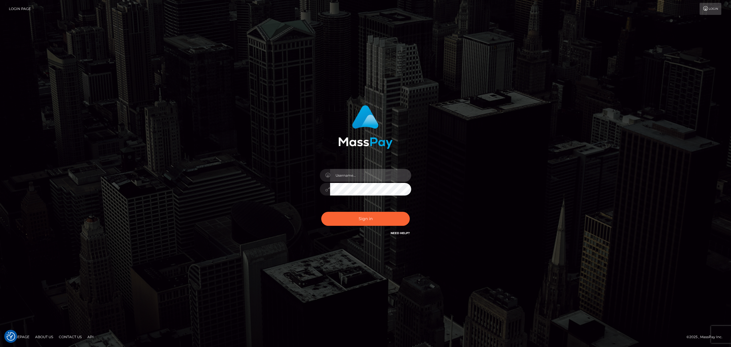
drag, startPoint x: 374, startPoint y: 181, endPoint x: 376, endPoint y: 179, distance: 3.7
click at [374, 181] on input "text" at bounding box center [370, 175] width 81 height 13
type input "Eric"
click at [369, 215] on button "Sign in" at bounding box center [365, 219] width 89 height 14
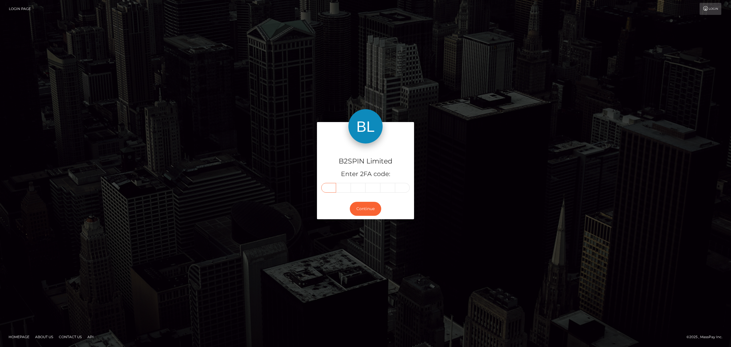
click at [325, 191] on input "text" at bounding box center [328, 188] width 15 height 10
paste input "1"
type input "1"
type input "7"
type input "4"
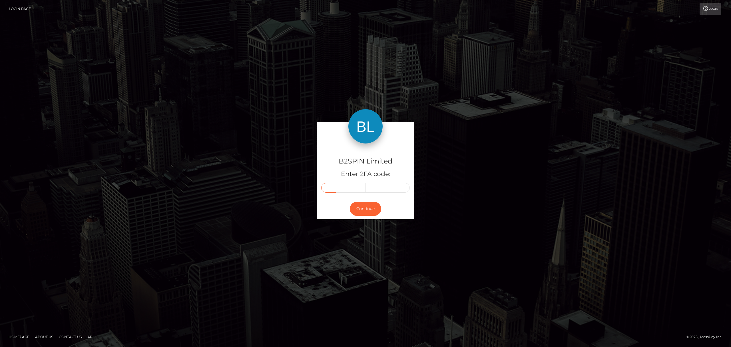
type input "2"
type input "9"
type input "1"
click at [372, 209] on button "Continue" at bounding box center [365, 209] width 31 height 14
drag, startPoint x: 235, startPoint y: 208, endPoint x: 4, endPoint y: 181, distance: 232.4
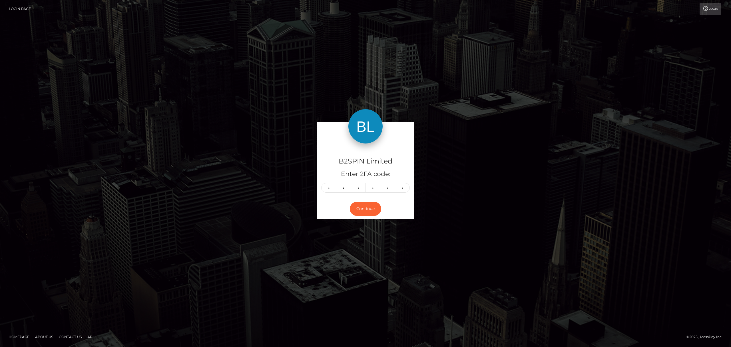
click at [204, 203] on div "B2SPIN Limited Enter 2FA code: 1 7 4 2 9 1 174291 Continue" at bounding box center [366, 173] width 326 height 103
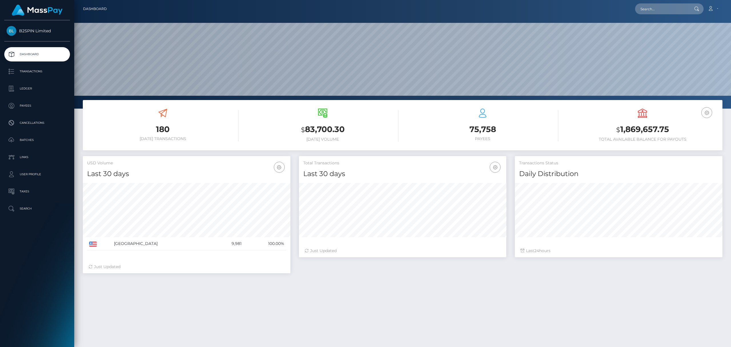
scroll to position [109, 657]
click at [647, 11] on input "text" at bounding box center [662, 8] width 54 height 11
paste input "1119602274"
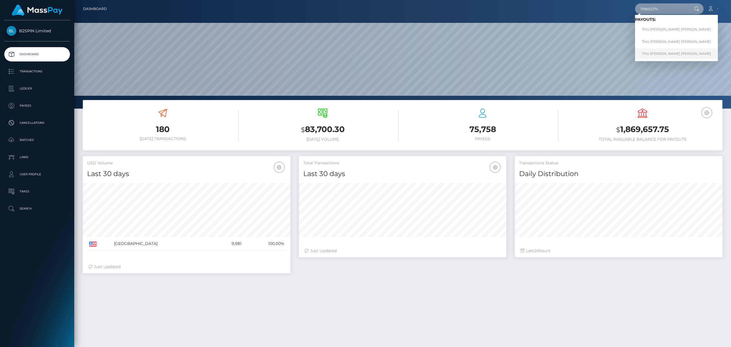
type input "1119602274"
click at [653, 56] on link "THU LINH THI NGO" at bounding box center [676, 53] width 83 height 11
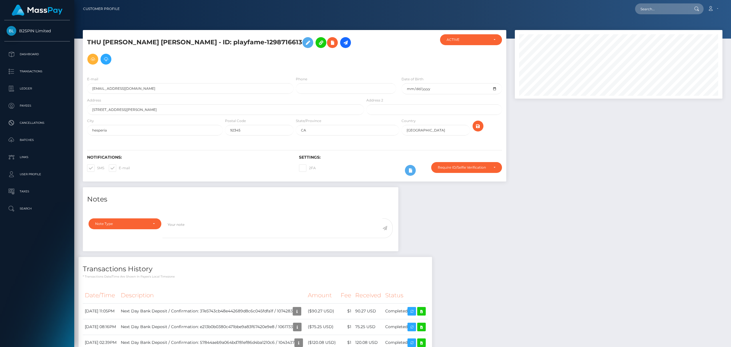
scroll to position [175, 0]
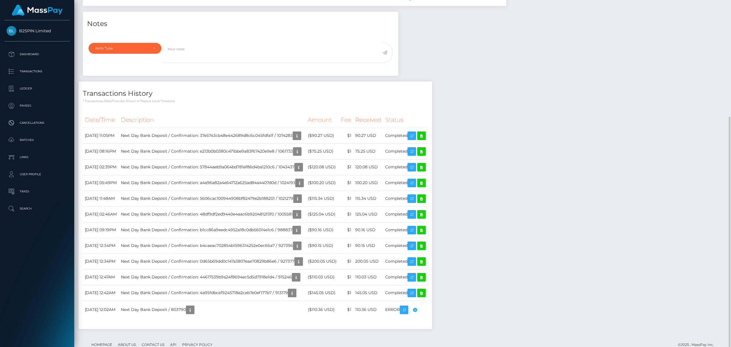
click at [667, 144] on div "Notes Note Type Compliance Clear Compliance General Note Type" at bounding box center [403, 173] width 648 height 323
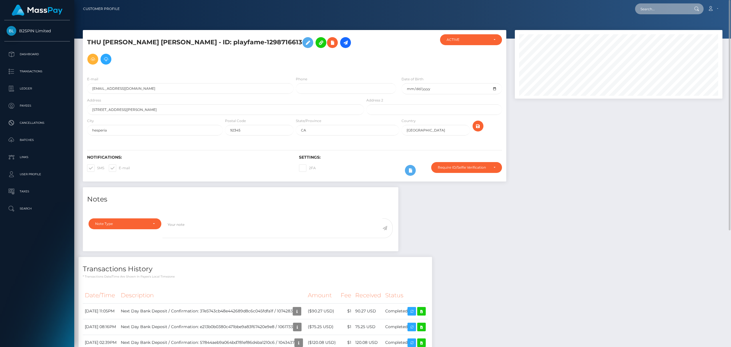
click at [662, 10] on input "text" at bounding box center [662, 8] width 54 height 11
paste input "3191316"
click at [663, 9] on input "3191316" at bounding box center [662, 8] width 54 height 11
paste input "0971"
click at [666, 10] on input "3190971" at bounding box center [662, 8] width 54 height 11
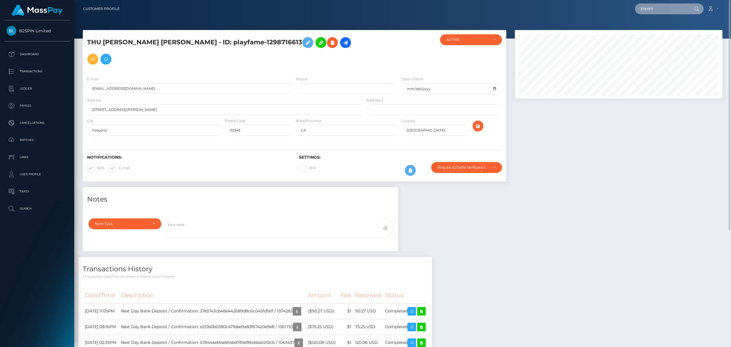
paste input "1907599455"
type input "1907599455"
click at [653, 30] on link "XUEHUI ZHANG" at bounding box center [658, 29] width 46 height 11
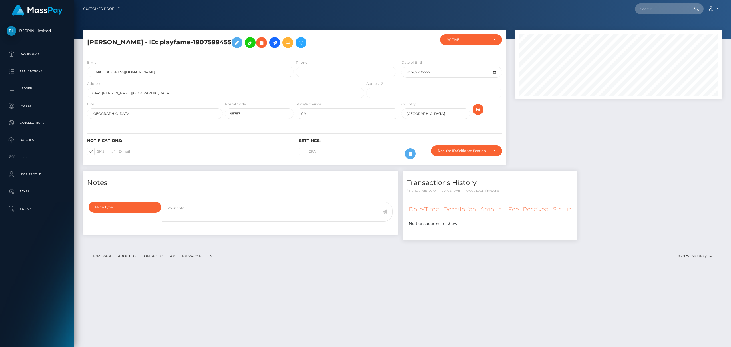
scroll to position [69, 207]
click at [698, 207] on div "Notes Note Type Compliance Clear Compliance General Note Type" at bounding box center [403, 208] width 648 height 75
click at [671, 9] on input "text" at bounding box center [662, 8] width 54 height 11
paste input "2010673720"
type input "2010673720"
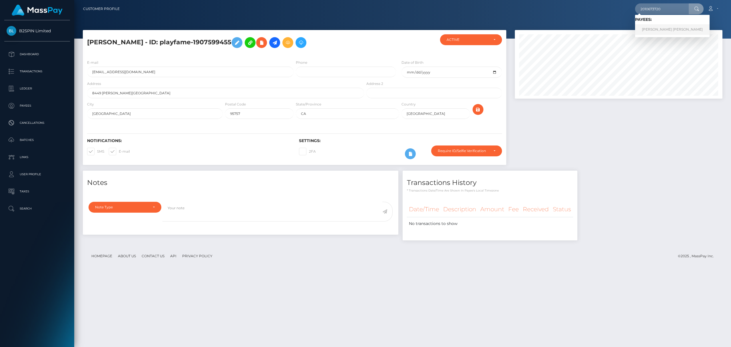
click at [657, 28] on link "JORDAN CHRISTIAN SMITH" at bounding box center [672, 29] width 75 height 11
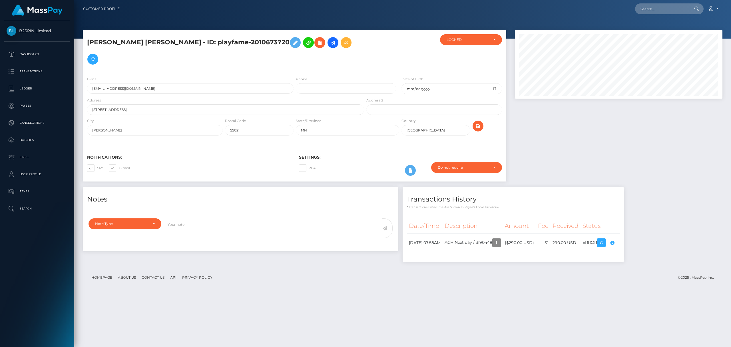
scroll to position [69, 207]
click at [668, 147] on div at bounding box center [619, 108] width 216 height 157
click at [663, 11] on input "text" at bounding box center [662, 8] width 54 height 11
paste input "1317272247"
type input "1317272247"
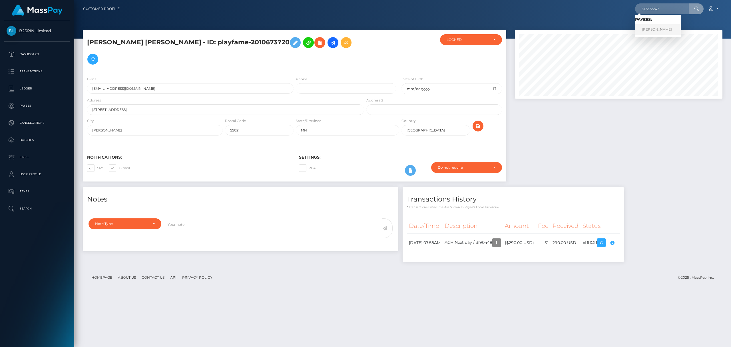
click at [656, 32] on link "VĂN MINH PHAN" at bounding box center [658, 29] width 46 height 11
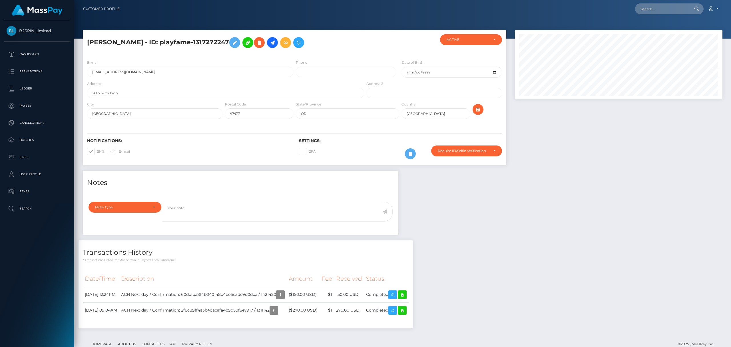
scroll to position [69, 207]
click at [576, 217] on div "Notes Note Type Compliance Clear Compliance General Note Type" at bounding box center [403, 252] width 648 height 163
click at [657, 7] on input "text" at bounding box center [662, 8] width 54 height 11
paste input "3189413"
click at [655, 5] on input "3189413" at bounding box center [662, 8] width 54 height 11
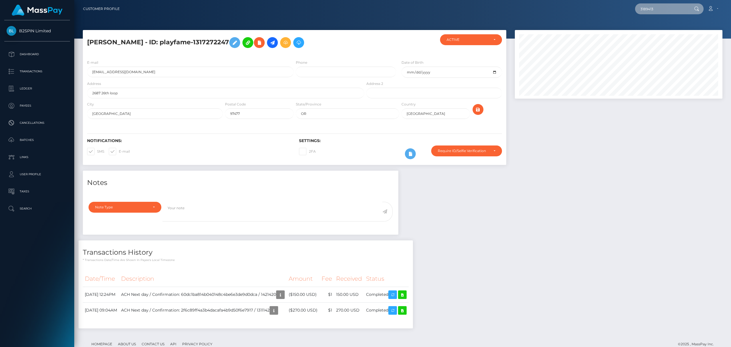
paste input "2010673720"
type input "2010673720"
click at [657, 30] on link "JORDAN CHRISTIAN SMITH" at bounding box center [672, 29] width 75 height 11
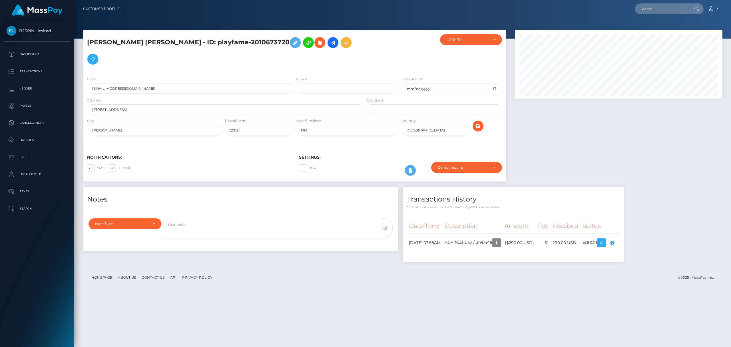
scroll to position [69, 207]
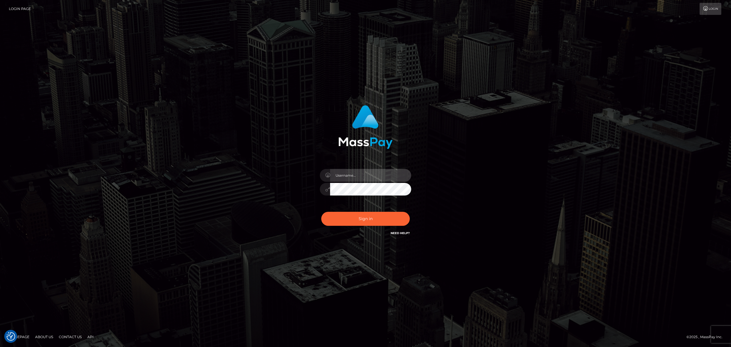
click at [365, 176] on input "text" at bounding box center [370, 175] width 81 height 13
type input "[PERSON_NAME]"
click at [376, 218] on button "Sign in" at bounding box center [365, 219] width 89 height 14
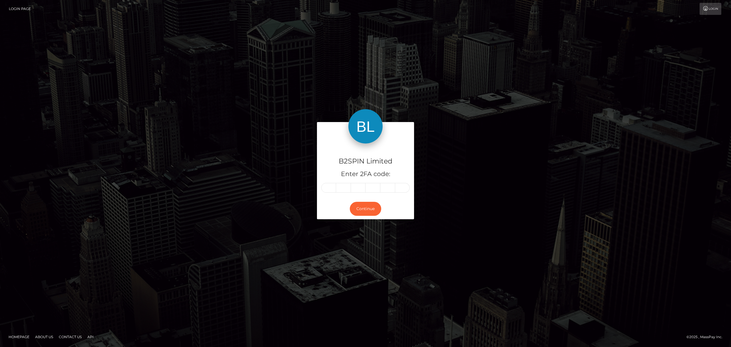
click at [471, 30] on div "B2SPIN Limited Enter 2FA code: Continue Homepage" at bounding box center [365, 173] width 731 height 347
click at [328, 190] on input "text" at bounding box center [328, 188] width 15 height 10
paste input "6"
type input "6"
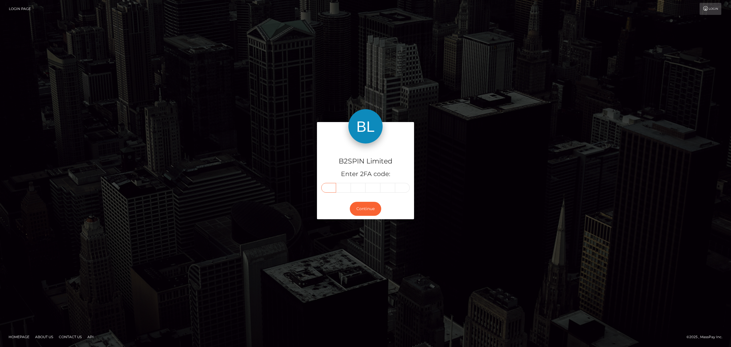
type input "2"
type input "6"
type input "5"
type input "2"
click at [372, 206] on button "Continue" at bounding box center [365, 209] width 31 height 14
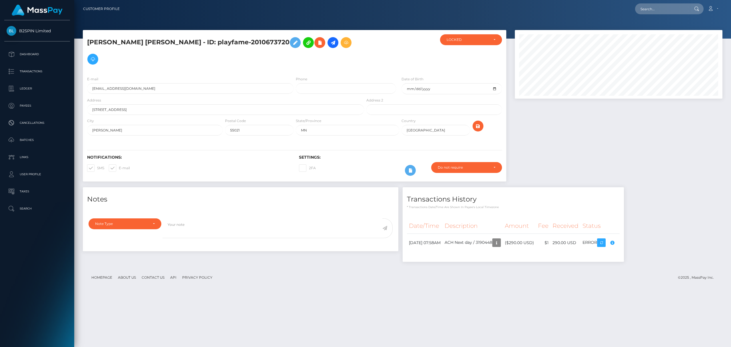
scroll to position [69, 207]
click at [725, 124] on div at bounding box center [619, 108] width 216 height 157
drag, startPoint x: 263, startPoint y: 42, endPoint x: 193, endPoint y: 43, distance: 70.0
click at [193, 43] on h5 "[PERSON_NAME] [PERSON_NAME] - ID: playfame-2010673720" at bounding box center [224, 50] width 274 height 33
copy h5 "playfame-2010673720"
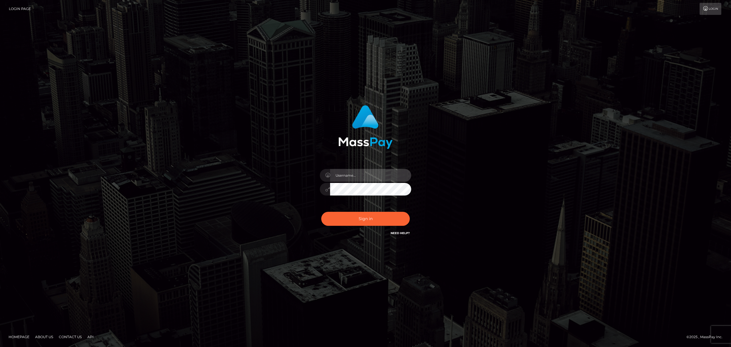
click at [350, 177] on input "text" at bounding box center [370, 175] width 81 height 13
click at [353, 177] on input "text" at bounding box center [370, 175] width 81 height 13
type input "Eric"
click at [367, 214] on button "Sign in" at bounding box center [365, 219] width 89 height 14
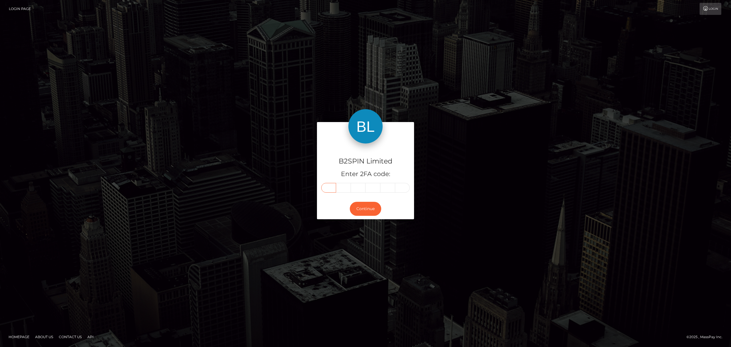
click at [329, 190] on input "text" at bounding box center [328, 188] width 15 height 10
paste input "3"
type input "3"
type input "2"
type input "4"
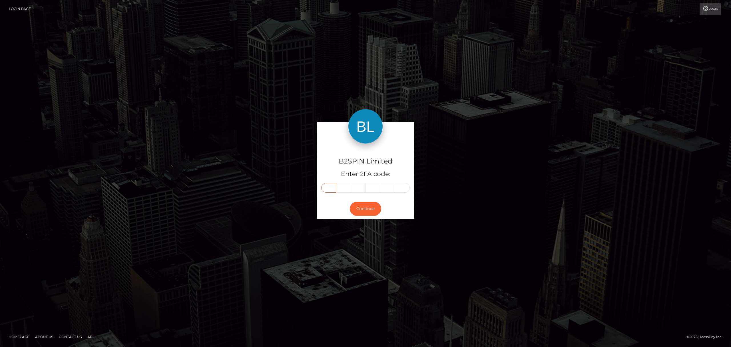
type input "7"
type input "4"
type input "0"
click at [360, 206] on button "Continue" at bounding box center [365, 209] width 31 height 14
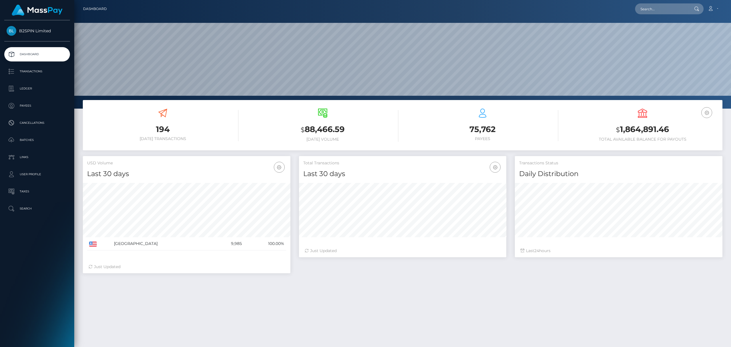
scroll to position [101, 207]
click at [31, 71] on p "Transactions" at bounding box center [37, 71] width 61 height 9
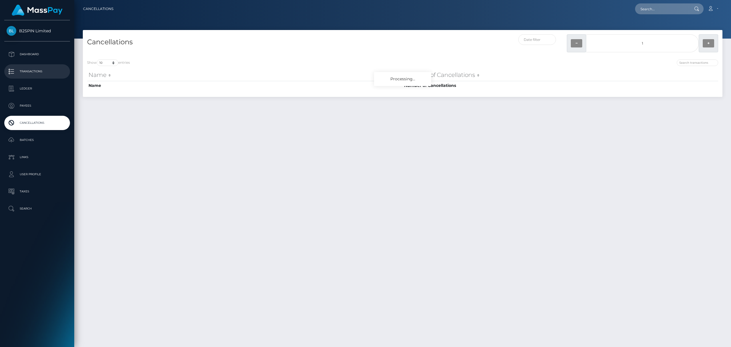
click at [44, 73] on p "Transactions" at bounding box center [37, 71] width 61 height 9
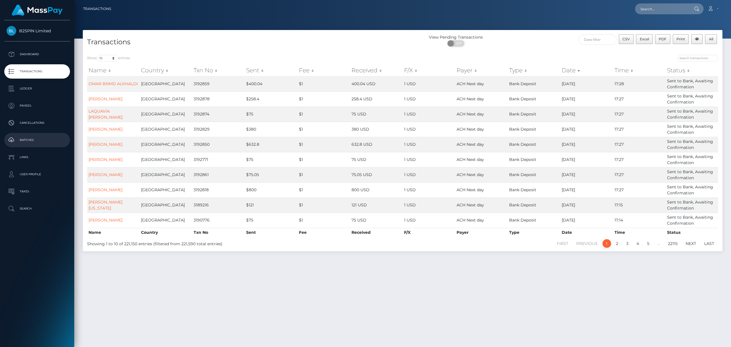
click at [39, 139] on p "Batches" at bounding box center [37, 140] width 61 height 9
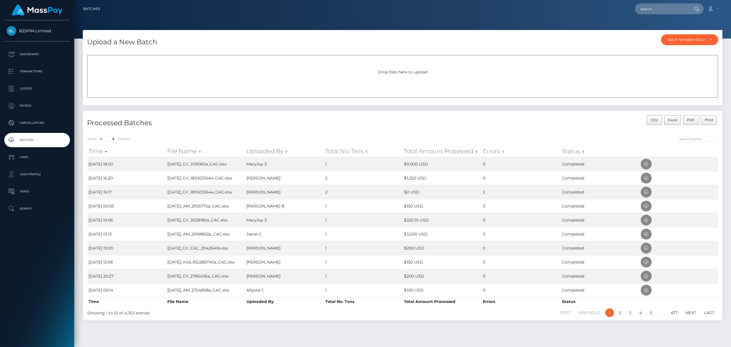
click at [62, 256] on div "B2SPIN Limited Dashboard Transactions Ledger Payees Cancellations Batches" at bounding box center [37, 182] width 74 height 325
click at [674, 10] on input "text" at bounding box center [662, 8] width 54 height 11
paste input "3138484"
paste input "text"
type input "3138484"
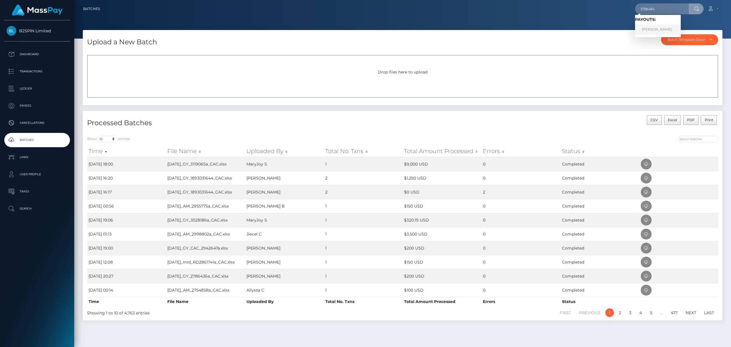
click at [667, 29] on link "AMANDA MEGAN GREENWAY" at bounding box center [658, 29] width 46 height 11
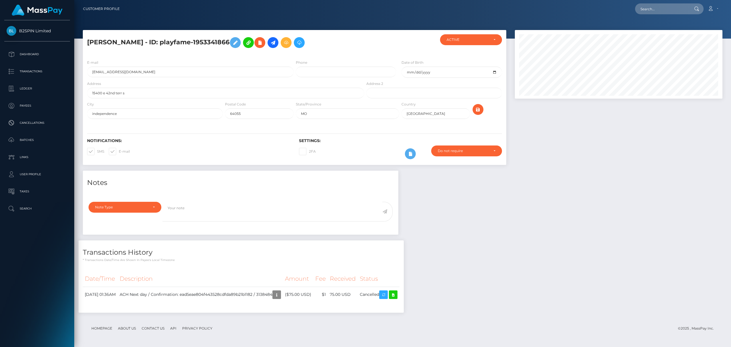
scroll to position [69, 207]
click at [36, 66] on link "Transactions" at bounding box center [37, 71] width 66 height 14
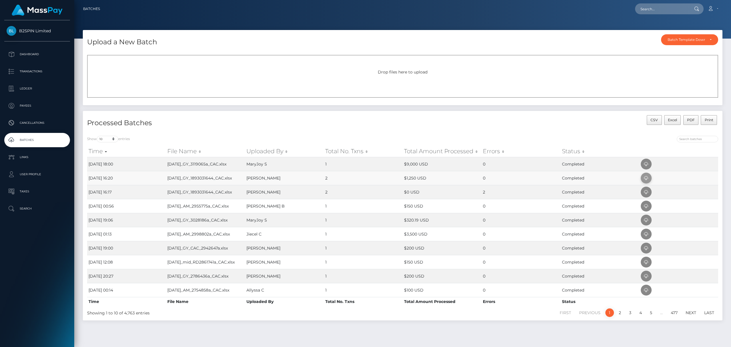
click at [647, 180] on icon at bounding box center [646, 178] width 7 height 7
click at [657, 12] on input "text" at bounding box center [662, 8] width 54 height 11
paste input "3138484"
type input "3138484"
click at [654, 28] on link "AMANDA MEGAN GREENWAY" at bounding box center [658, 29] width 46 height 11
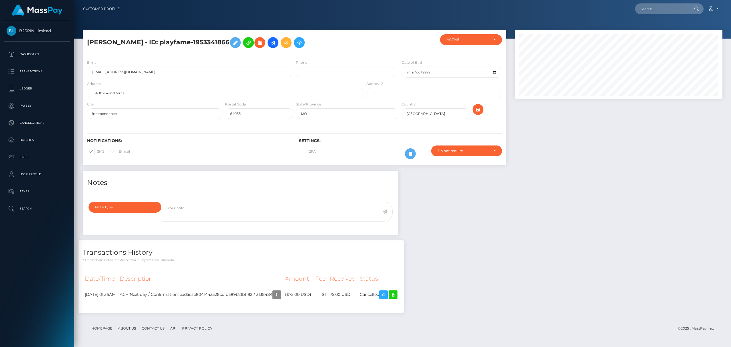
scroll to position [69, 207]
click at [25, 136] on p "Batches" at bounding box center [37, 140] width 61 height 9
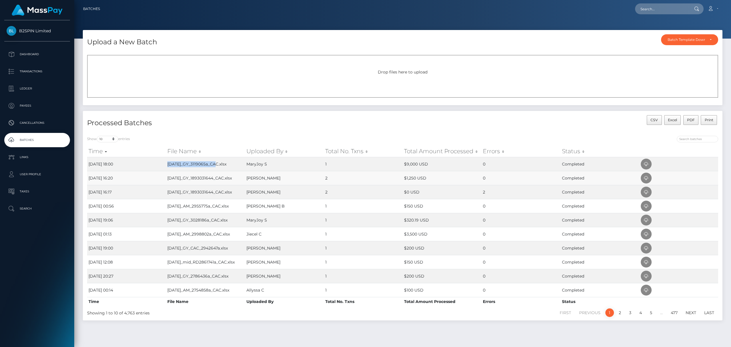
drag, startPoint x: 218, startPoint y: 165, endPoint x: 168, endPoint y: 171, distance: 50.1
click at [168, 165] on td "[DATE]_GY_3119065a_CAC.xlsx" at bounding box center [205, 164] width 79 height 14
copy td "AUG10_GY_3119065a_CAC"
click at [399, 70] on span "Drop files here to upload" at bounding box center [403, 71] width 50 height 5
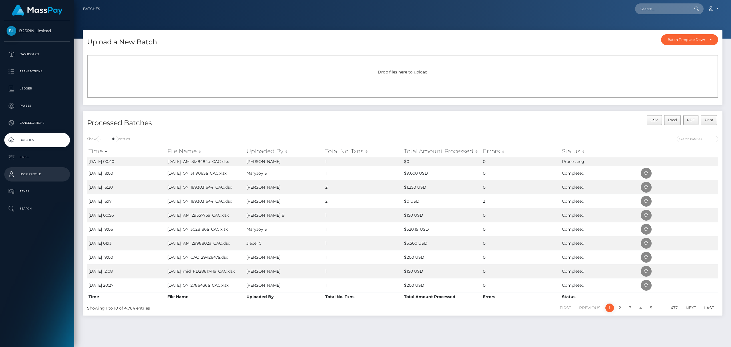
click at [26, 173] on p "User Profile" at bounding box center [37, 174] width 61 height 9
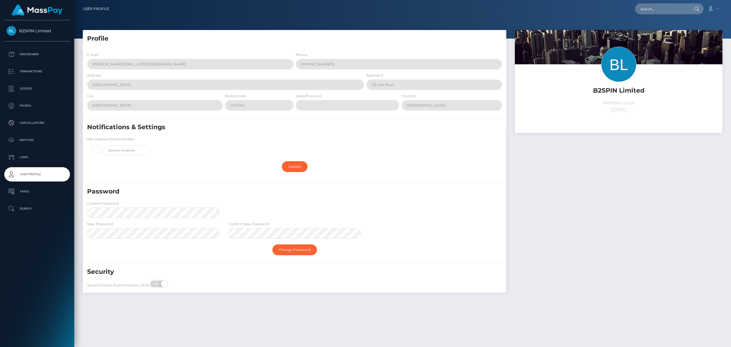
click at [30, 139] on p "Batches" at bounding box center [37, 140] width 61 height 9
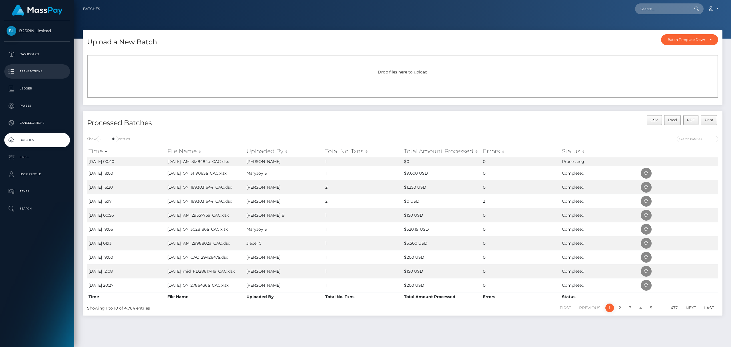
click at [41, 66] on link "Transactions" at bounding box center [37, 71] width 66 height 14
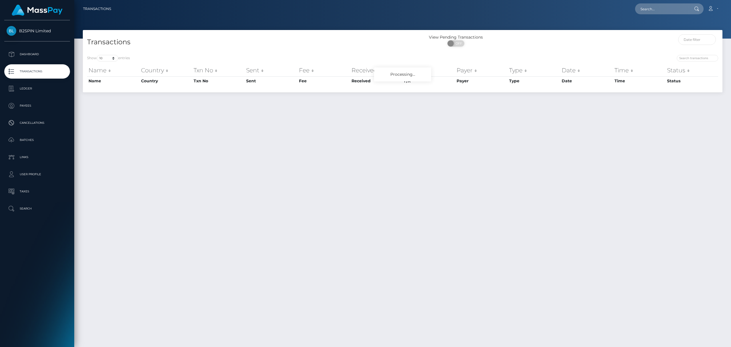
click at [53, 123] on p "Cancellations" at bounding box center [37, 123] width 61 height 9
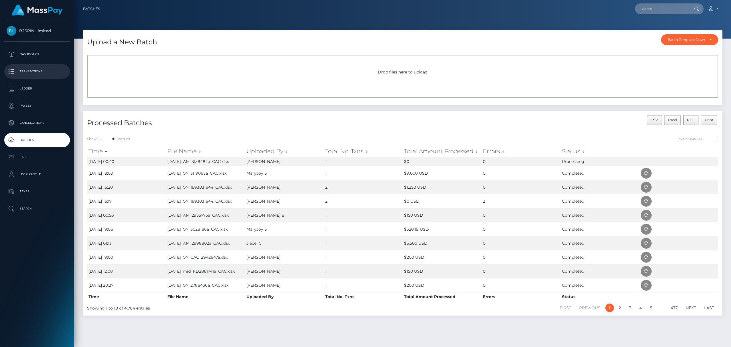
click at [37, 69] on p "Transactions" at bounding box center [37, 71] width 61 height 9
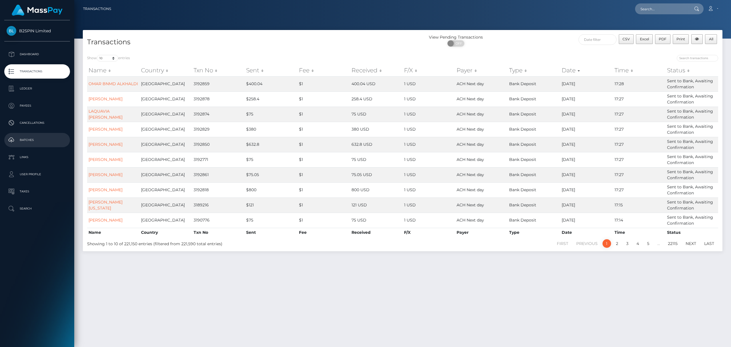
click at [38, 142] on p "Batches" at bounding box center [37, 140] width 61 height 9
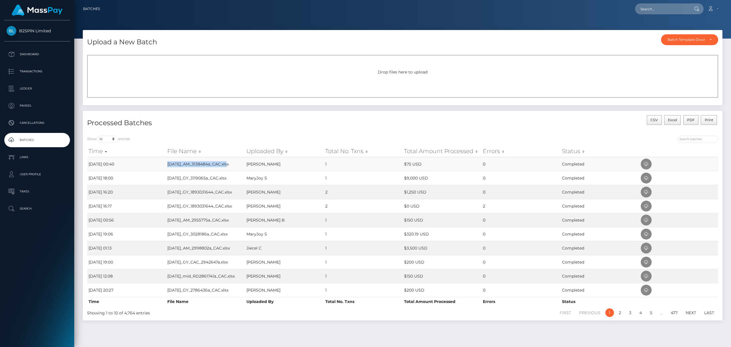
drag, startPoint x: 233, startPoint y: 166, endPoint x: 168, endPoint y: 163, distance: 64.9
click at [168, 163] on td "[DATE]_AM_3138484a_CAC.xlsx" at bounding box center [205, 164] width 79 height 14
copy td "[DATE]_AM_3138484a_CAC.xlsx"
click at [233, 164] on td "[DATE]_AM_3138484a_CAC.xlsx" at bounding box center [205, 164] width 79 height 14
drag, startPoint x: 229, startPoint y: 163, endPoint x: 323, endPoint y: 82, distance: 124.0
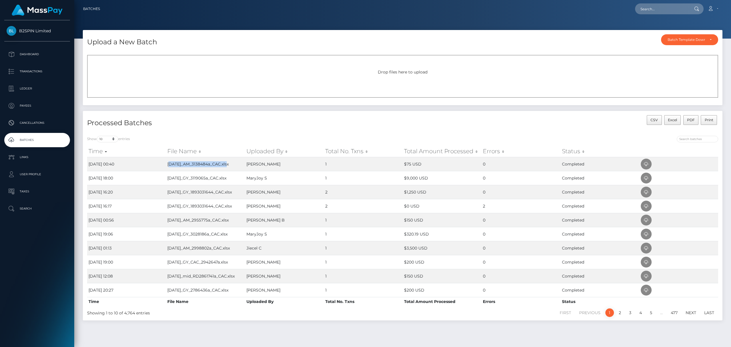
click at [170, 165] on td "[DATE]_AM_3138484a_CAC.xlsx" at bounding box center [205, 164] width 79 height 14
copy td "UG11_AM_3138484a_CAC.xlsx"
copy td "[DATE]_AM_3138484a_CAC.xlsx"
